Goal: Navigation & Orientation: Find specific page/section

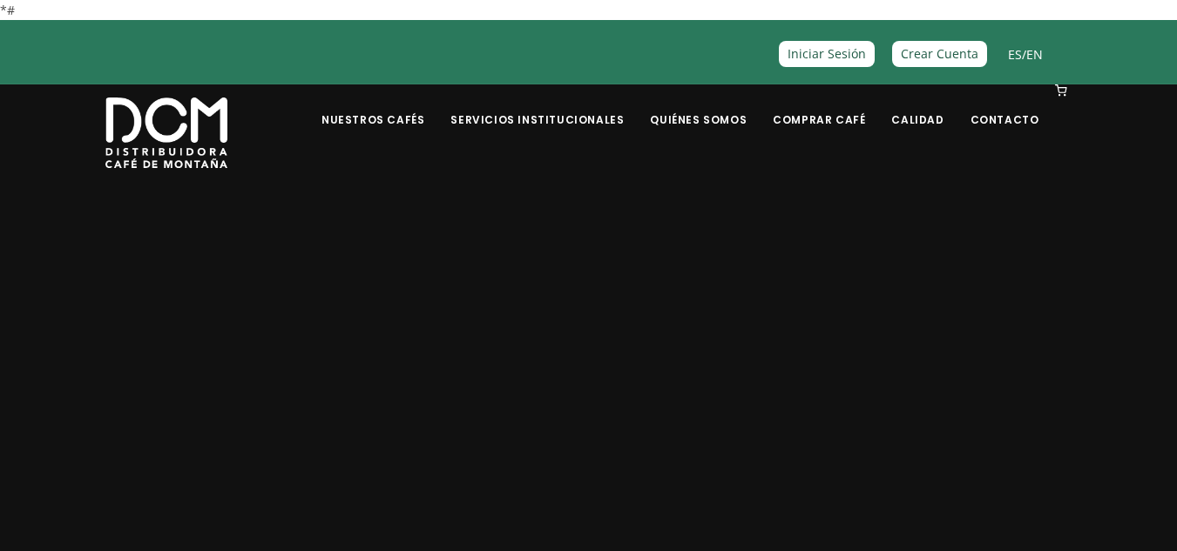
click at [143, 244] on div "BIENVENIDO A DISTRIBUIDORA CAFÉ DE MONTAÑA Somos una compañía costarricense, de…" at bounding box center [588, 325] width 993 height 306
